Goal: Task Accomplishment & Management: Manage account settings

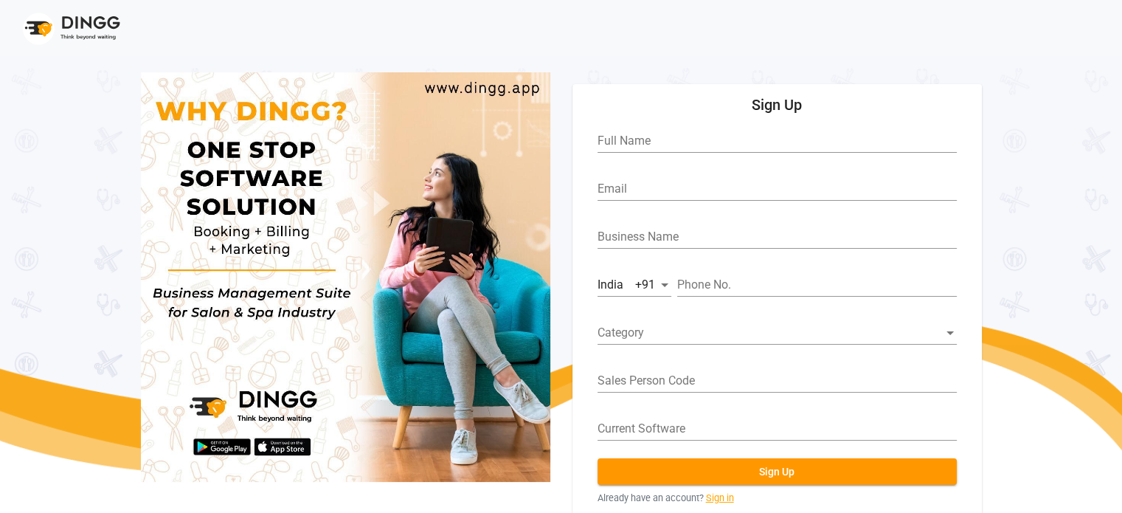
click at [713, 498] on link "Sign in" at bounding box center [720, 498] width 28 height 14
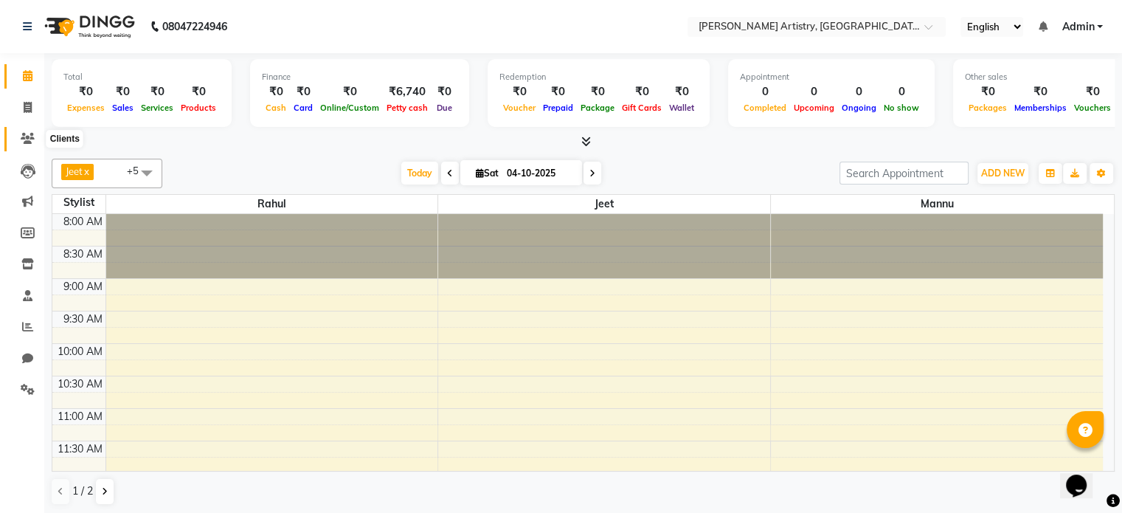
click at [21, 131] on span at bounding box center [28, 139] width 26 height 17
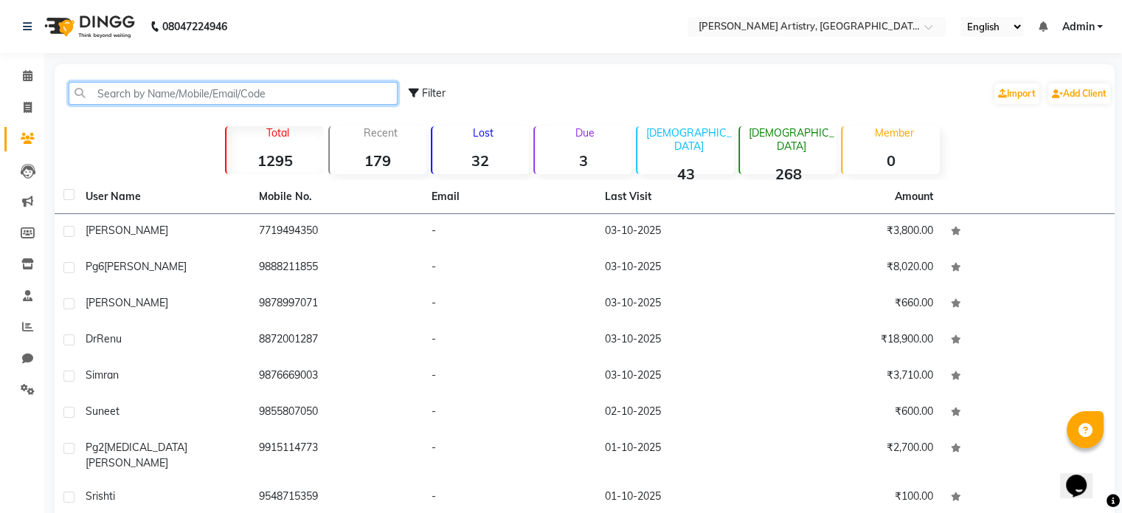
click at [173, 91] on input "text" at bounding box center [233, 93] width 329 height 23
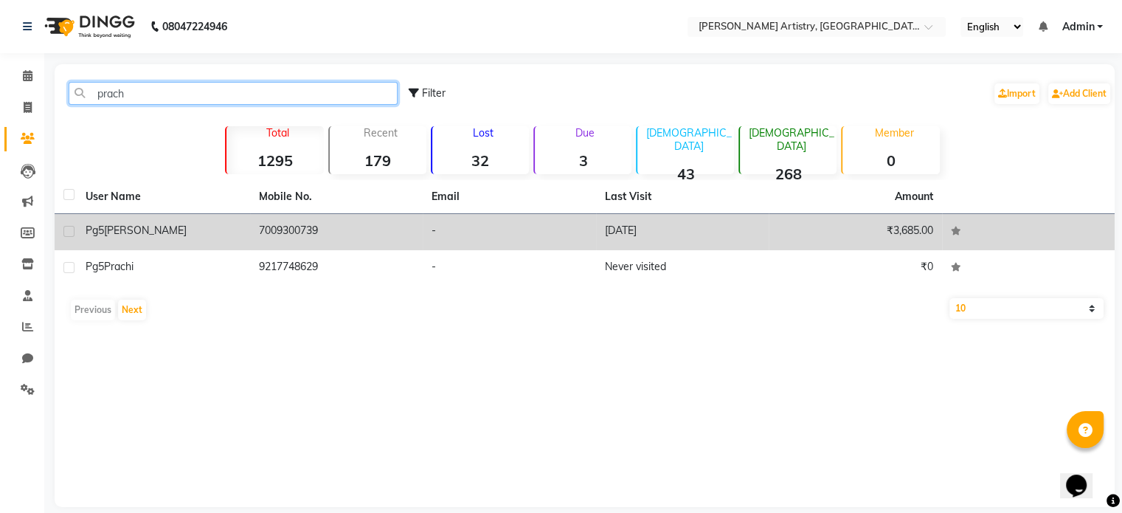
type input "prach"
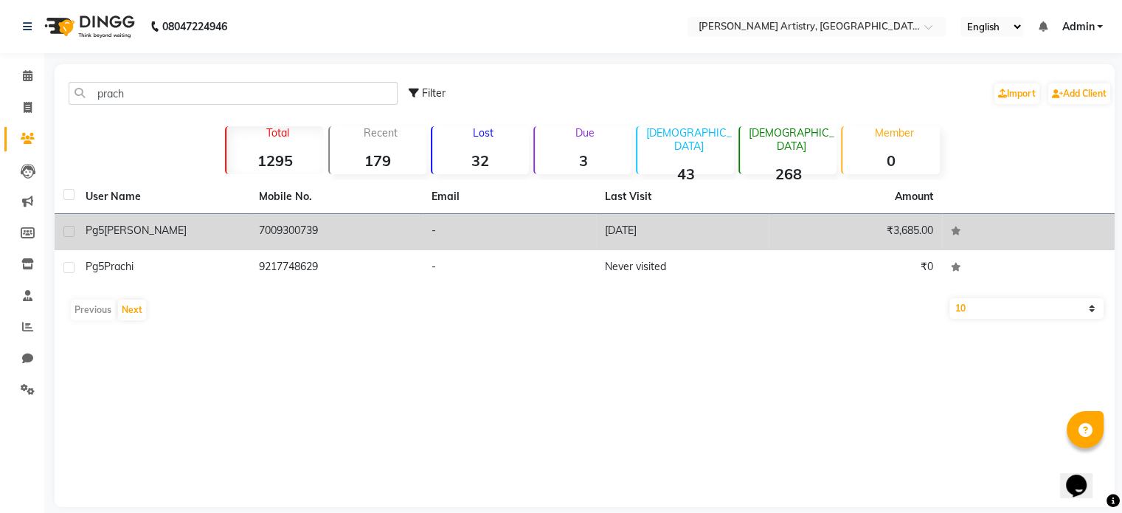
click at [294, 236] on td "7009300739" at bounding box center [336, 232] width 173 height 36
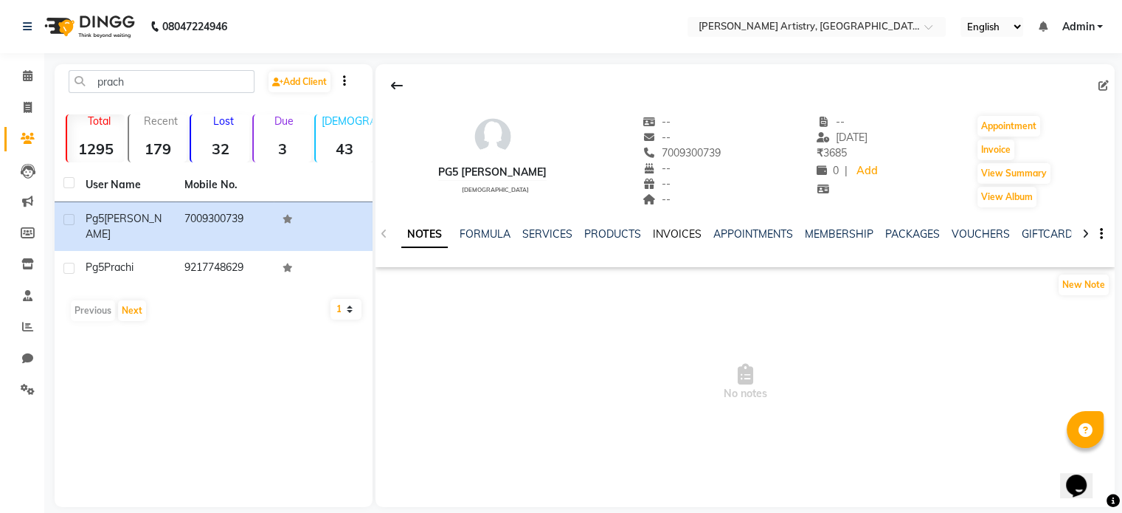
click at [662, 238] on link "INVOICES" at bounding box center [677, 233] width 49 height 13
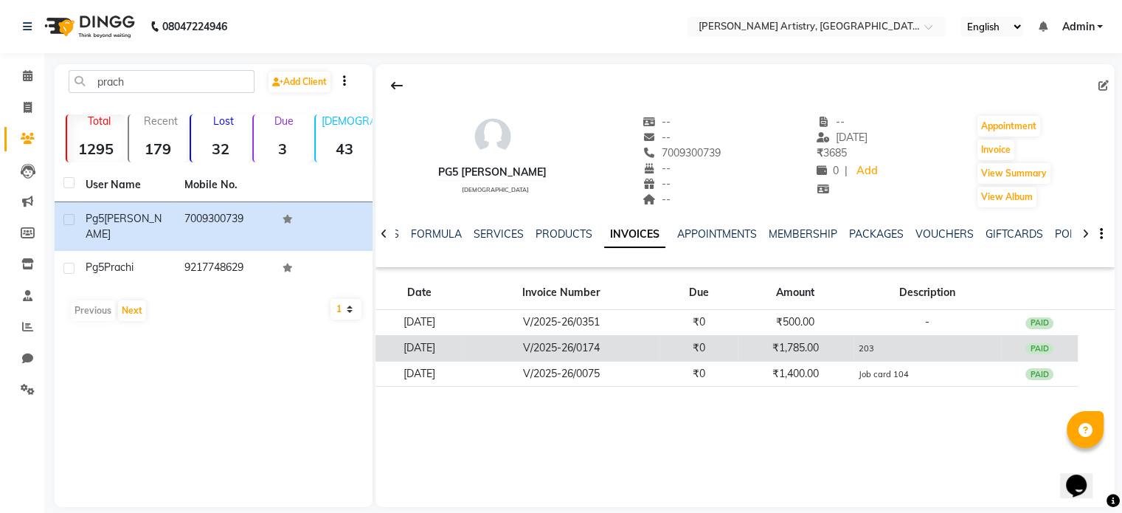
click at [733, 353] on td "₹0" at bounding box center [699, 348] width 78 height 26
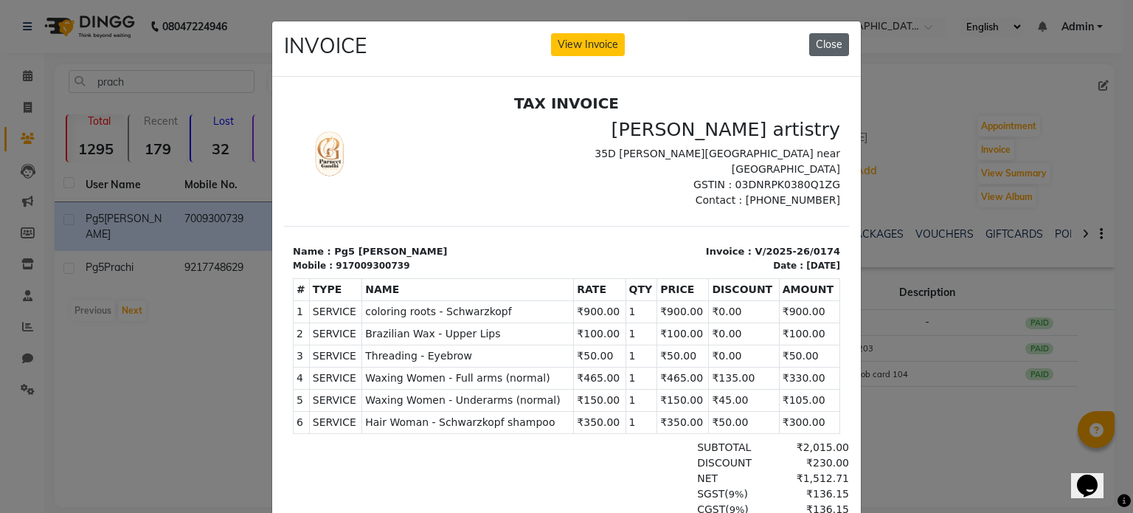
click at [813, 38] on button "Close" at bounding box center [829, 44] width 40 height 23
